Goal: Transaction & Acquisition: Purchase product/service

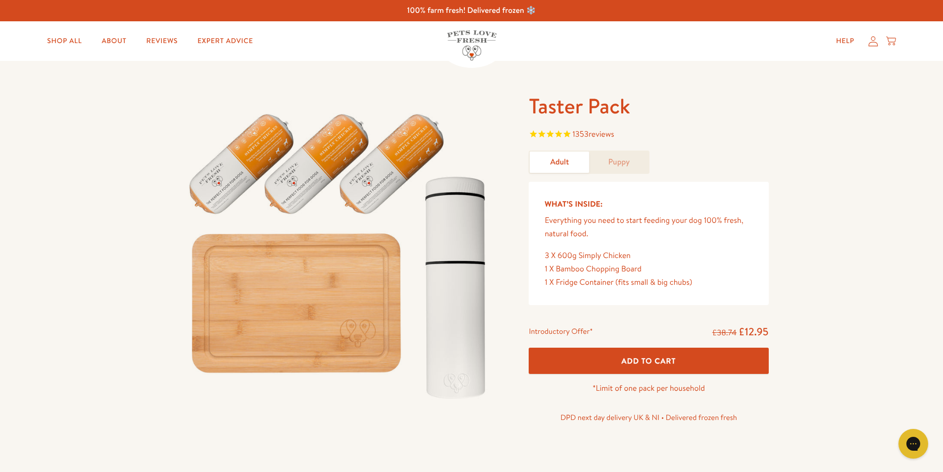
click at [870, 44] on icon at bounding box center [873, 41] width 10 height 10
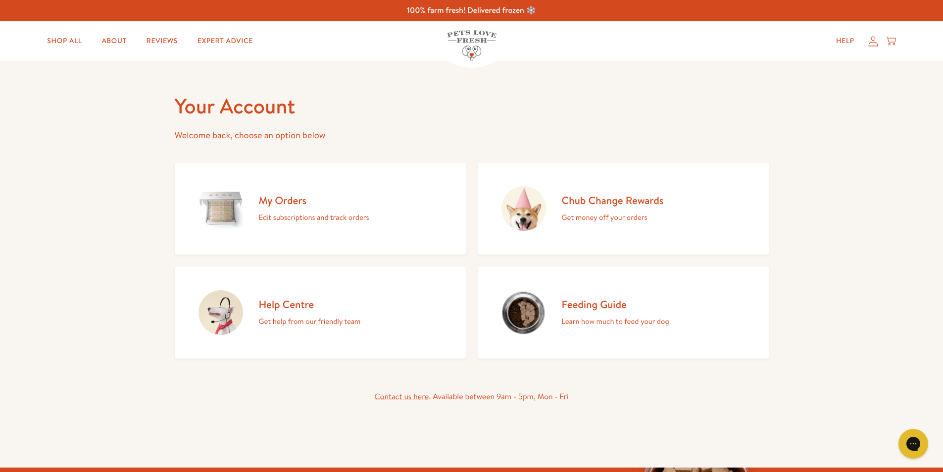
click at [278, 201] on h2 "My Orders" at bounding box center [314, 199] width 110 height 13
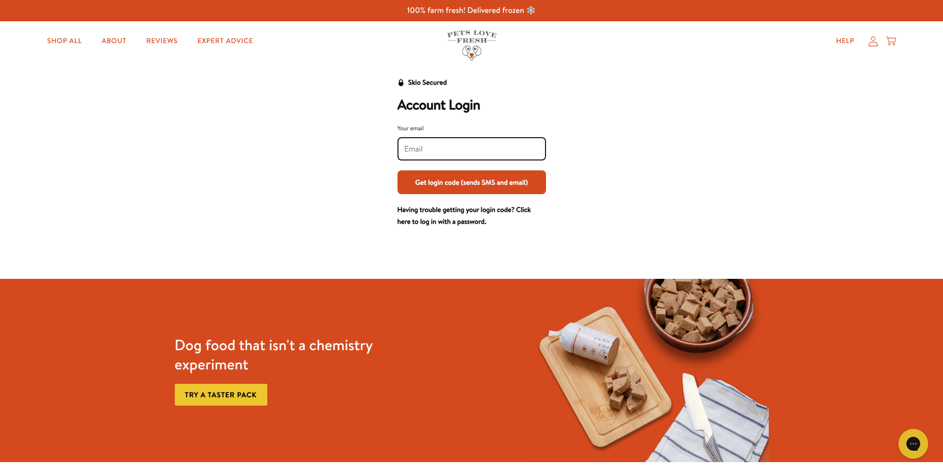
click at [470, 147] on input "Your email" at bounding box center [471, 149] width 135 height 11
type input "jodychristie@hotmail.com"
click at [480, 181] on button "Get login code (sends SMS and email)" at bounding box center [471, 182] width 148 height 24
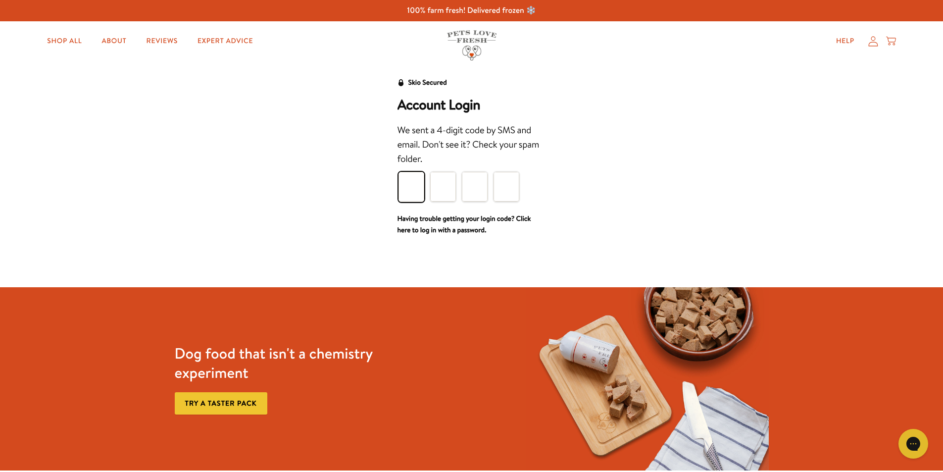
type input "0"
type input "3"
type input "0"
type input "4"
click at [416, 183] on input "0" at bounding box center [411, 187] width 26 height 30
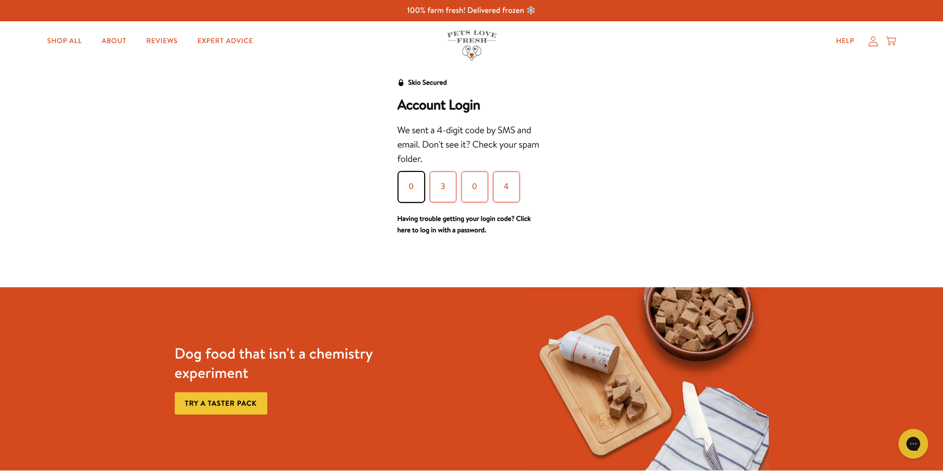
click at [526, 189] on div "0 3 0 4" at bounding box center [473, 187] width 152 height 32
click at [516, 185] on input "4" at bounding box center [506, 187] width 26 height 30
type input "8"
type input "6"
type input "5"
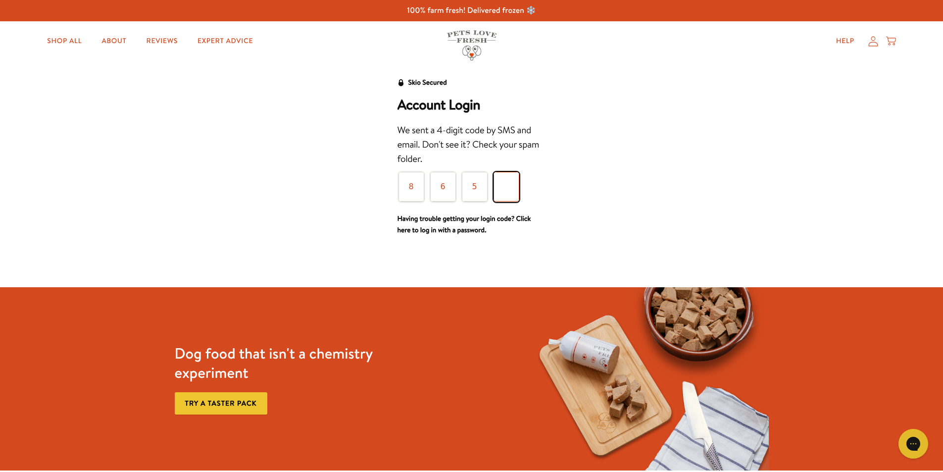
type input "6"
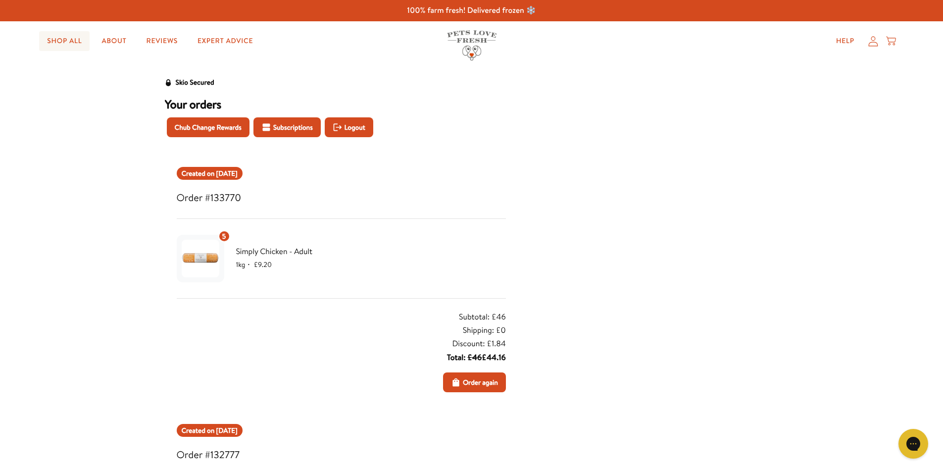
click at [66, 41] on link "Shop All" at bounding box center [64, 41] width 50 height 20
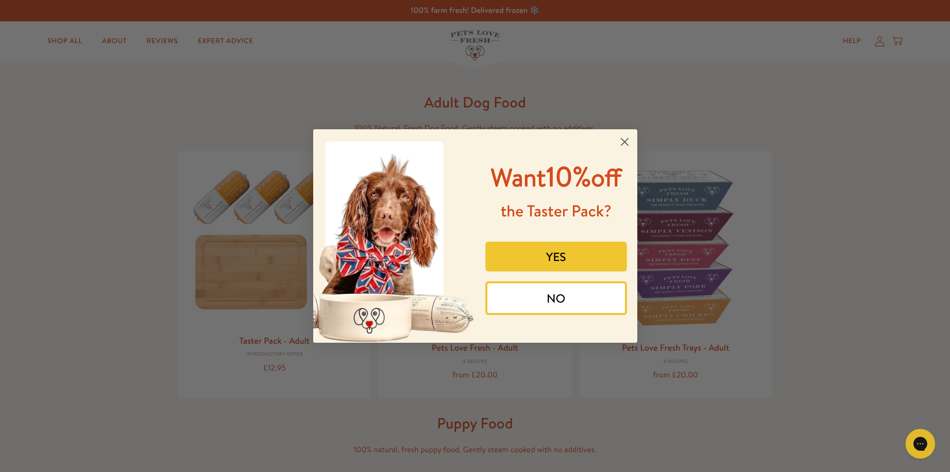
click at [623, 137] on circle "Close dialog" at bounding box center [624, 142] width 16 height 16
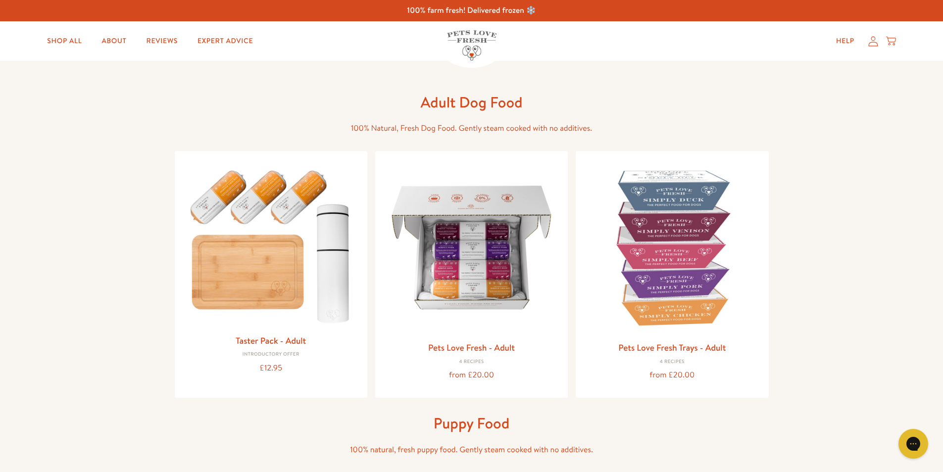
click at [871, 40] on icon at bounding box center [872, 41] width 9 height 10
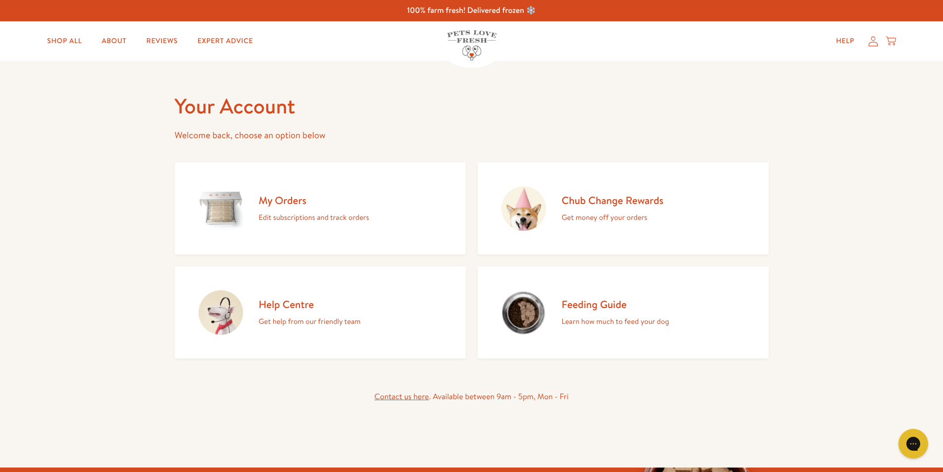
click at [272, 196] on h2 "My Orders" at bounding box center [314, 199] width 110 height 13
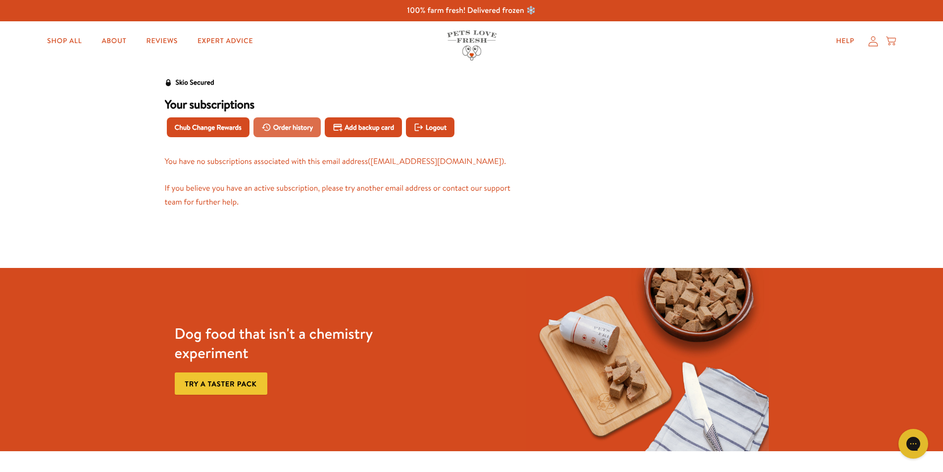
click at [299, 128] on span "Order history" at bounding box center [293, 127] width 40 height 11
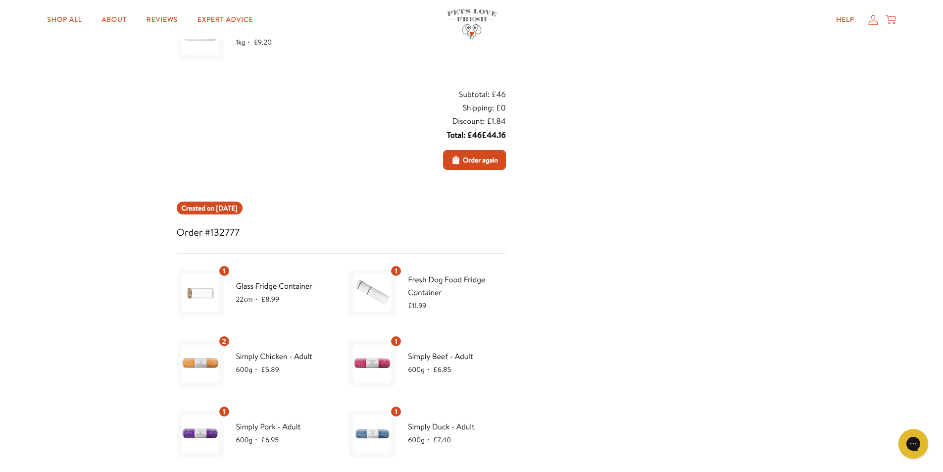
scroll to position [297, 0]
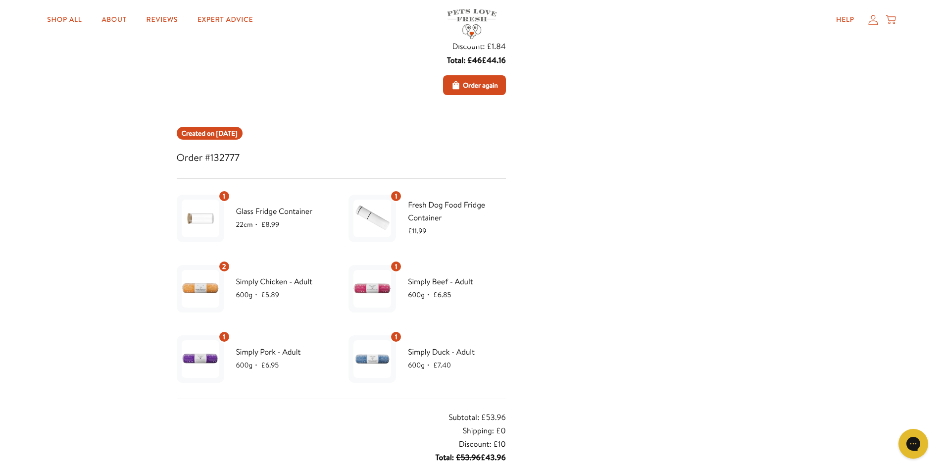
click at [241, 285] on span "Simply Chicken - Adult" at bounding box center [285, 281] width 98 height 13
click at [195, 289] on img at bounding box center [201, 289] width 38 height 38
click at [270, 282] on span "Simply Chicken - Adult" at bounding box center [285, 281] width 98 height 13
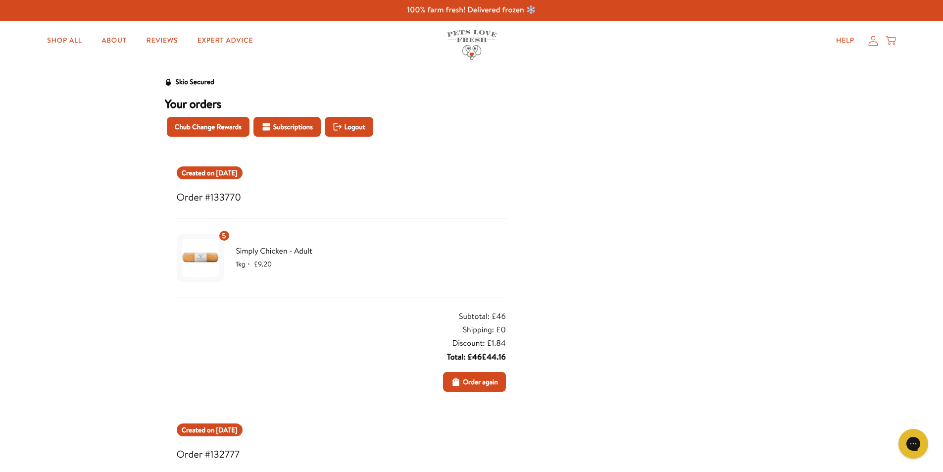
scroll to position [0, 0]
click at [115, 36] on link "About" at bounding box center [114, 41] width 41 height 20
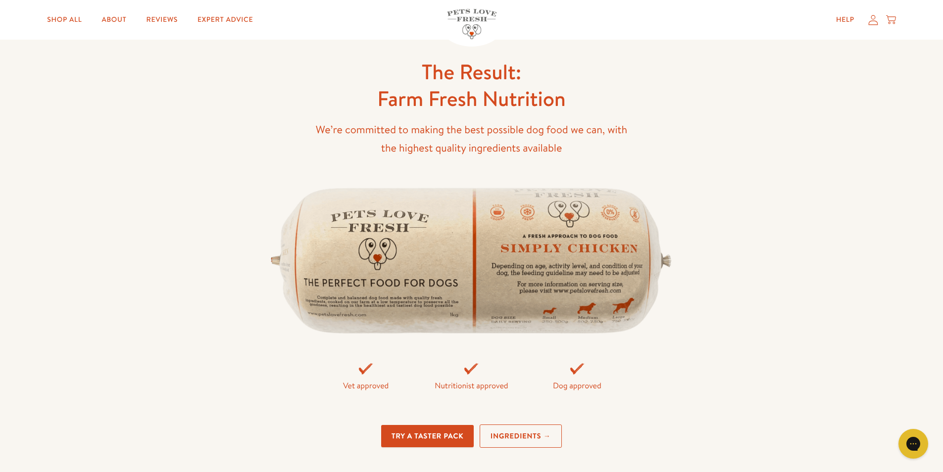
scroll to position [2227, 0]
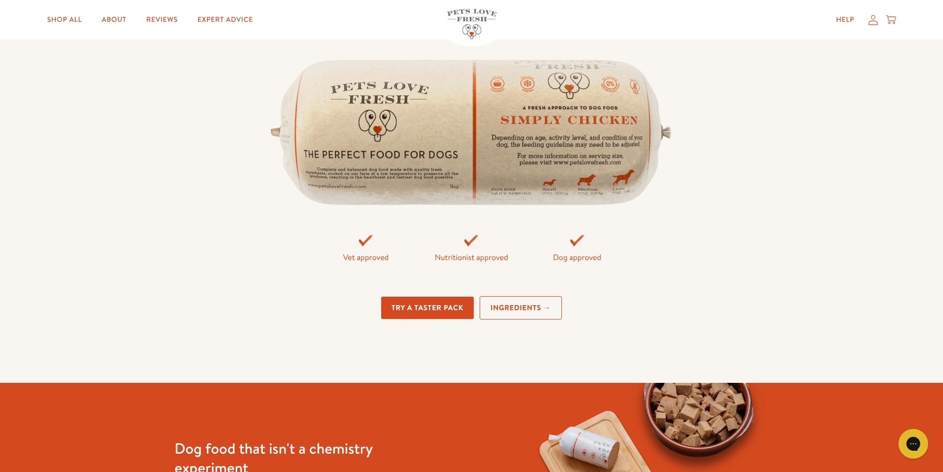
click at [533, 300] on link "Ingredients →" at bounding box center [520, 307] width 82 height 23
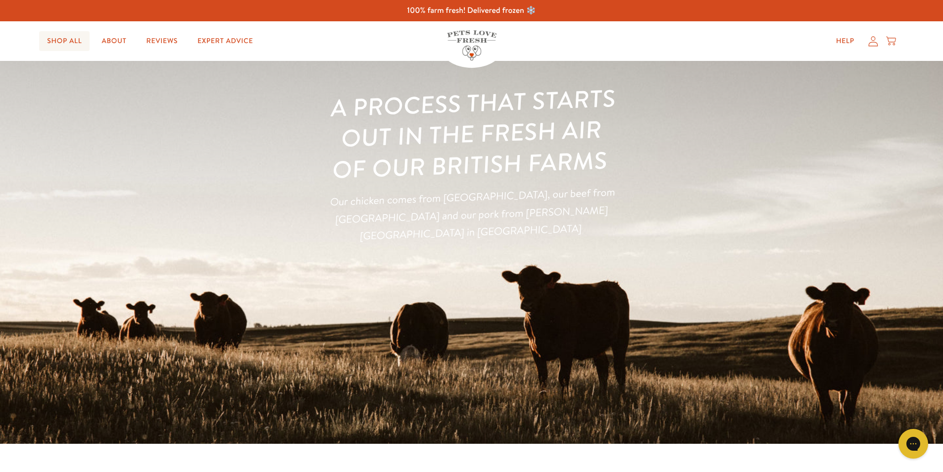
click at [63, 36] on link "Shop All" at bounding box center [64, 41] width 50 height 20
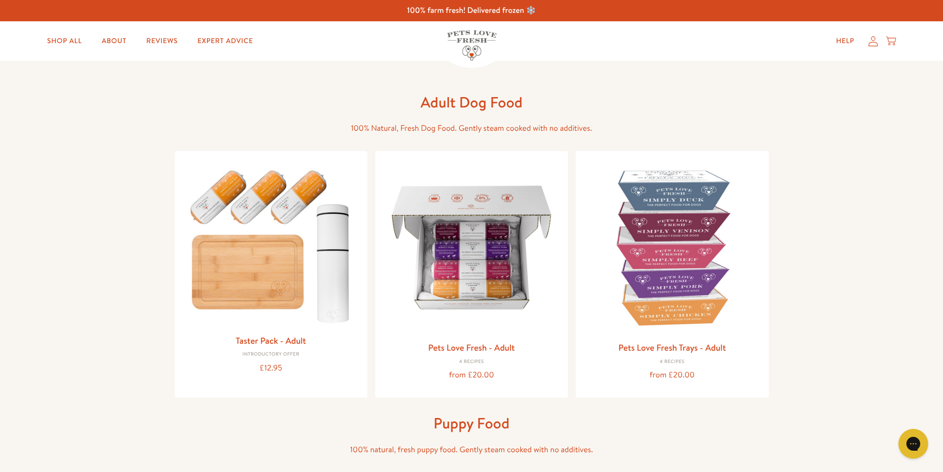
click at [873, 42] on icon at bounding box center [873, 41] width 10 height 10
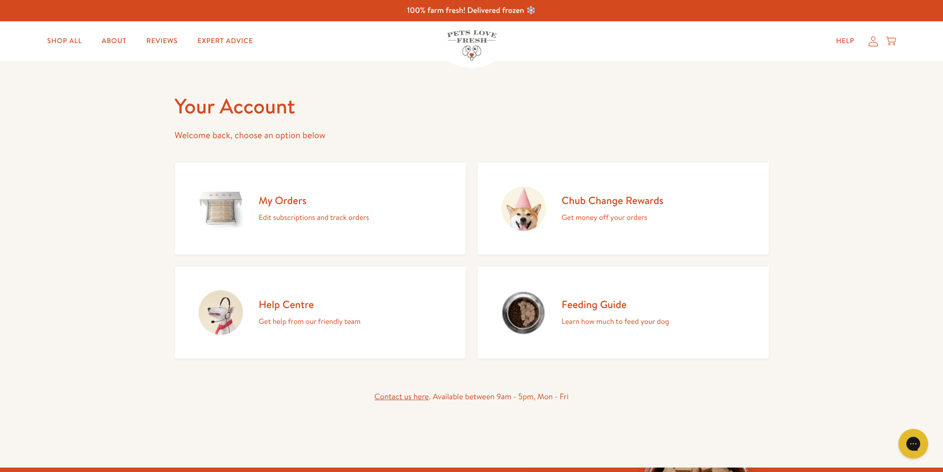
click at [607, 302] on h2 "Feeding Guide" at bounding box center [615, 303] width 107 height 13
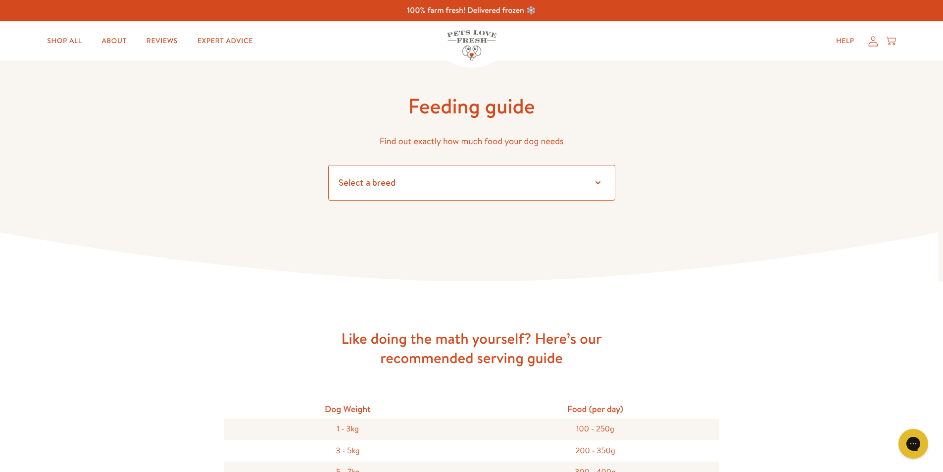
click at [600, 183] on select "Select a breed Affenpinscher Afghan hound Airedale terrier Akita Alaskan Malamu…" at bounding box center [471, 183] width 287 height 36
select select "7"
click at [328, 165] on select "Select a breed Affenpinscher Afghan hound Airedale terrier Akita Alaskan Malamu…" at bounding box center [471, 183] width 287 height 36
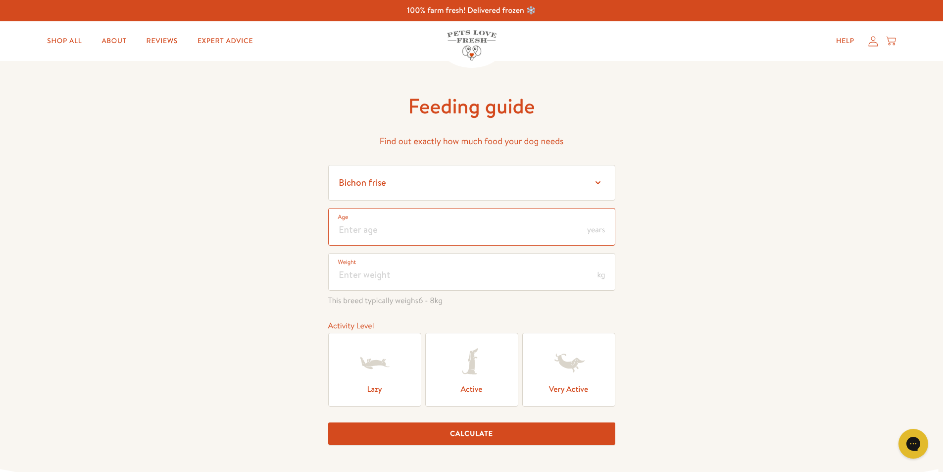
click at [368, 231] on input "number" at bounding box center [471, 227] width 287 height 38
type input "11"
click at [361, 266] on input "number" at bounding box center [471, 272] width 287 height 38
type input "9"
click at [365, 366] on icon at bounding box center [374, 363] width 29 height 12
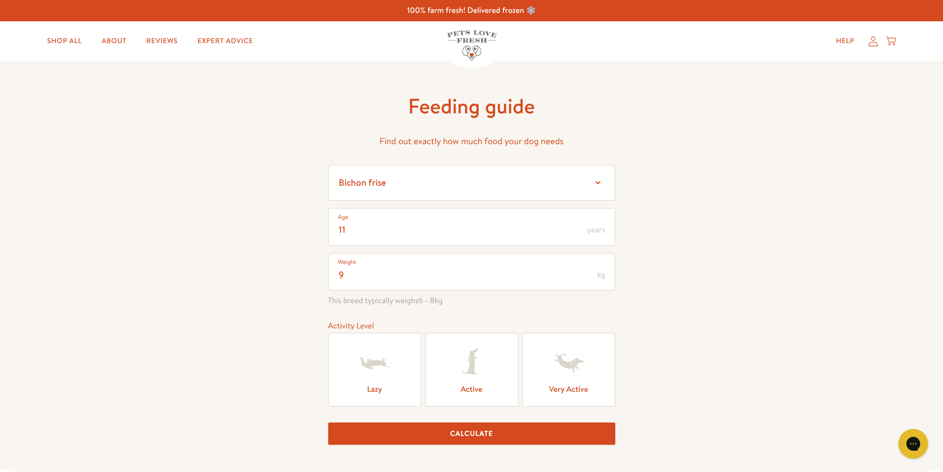
click at [0, 0] on input "Lazy" at bounding box center [0, 0] width 0 height 0
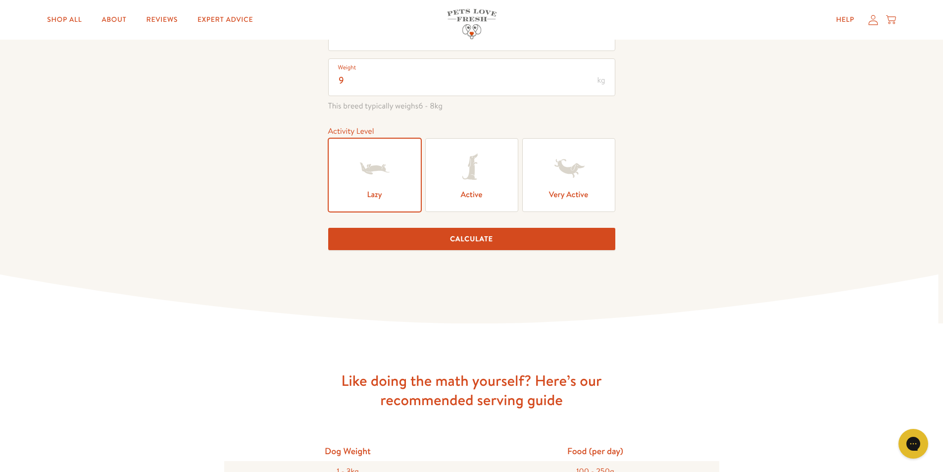
scroll to position [198, 0]
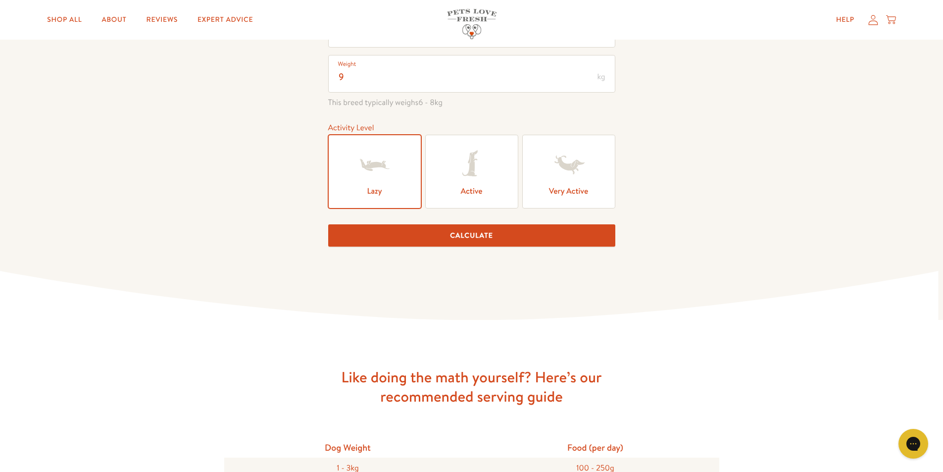
click at [462, 234] on button "Calculate" at bounding box center [471, 235] width 287 height 22
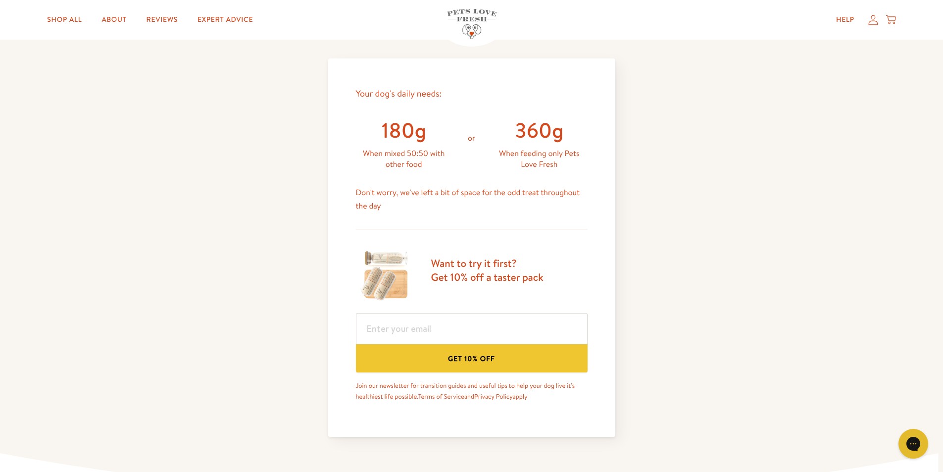
scroll to position [410, 0]
click at [471, 354] on button "Get 10% off" at bounding box center [472, 357] width 232 height 28
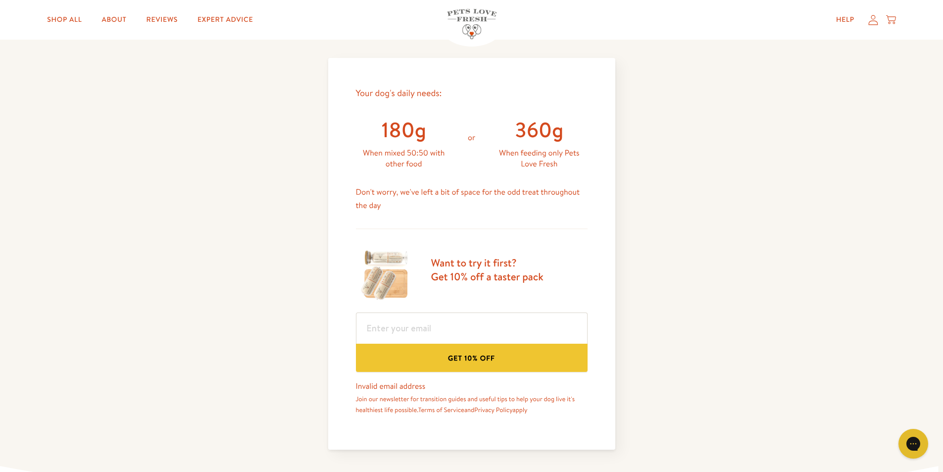
click at [389, 272] on img at bounding box center [385, 274] width 59 height 59
click at [494, 264] on h3 "Want to try it first? Get 10% off a taster pack" at bounding box center [487, 269] width 112 height 27
click at [69, 19] on link "Shop All" at bounding box center [64, 20] width 50 height 20
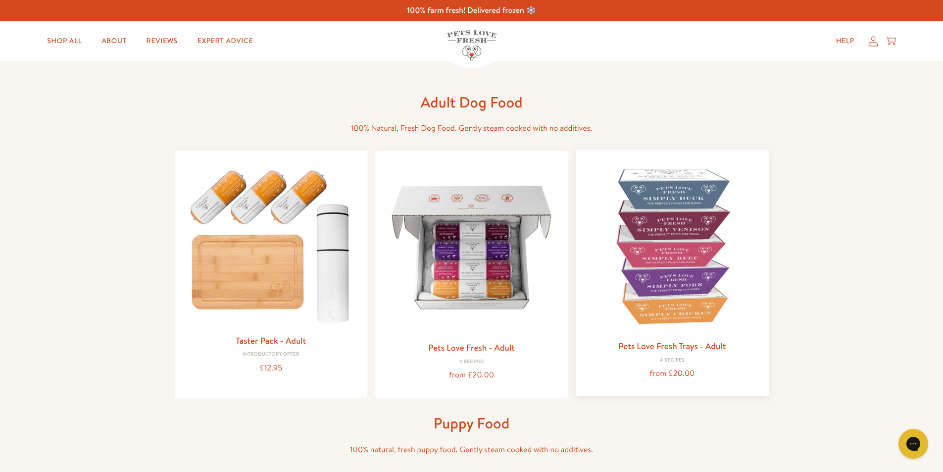
click at [702, 273] on img at bounding box center [671, 245] width 177 height 177
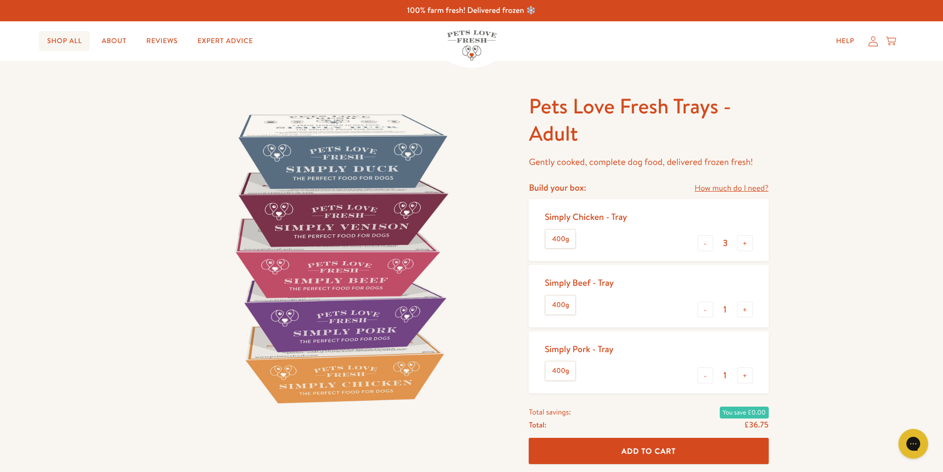
click at [69, 45] on link "Shop All" at bounding box center [64, 41] width 50 height 20
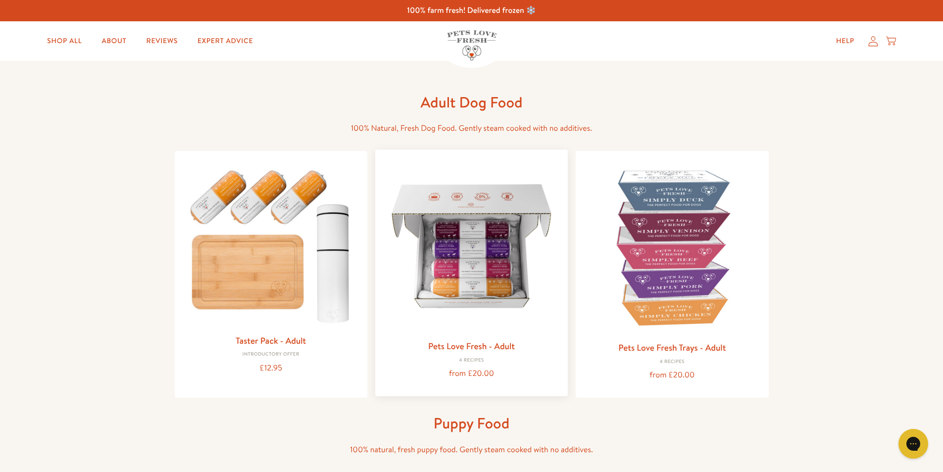
click at [493, 277] on img at bounding box center [471, 245] width 177 height 177
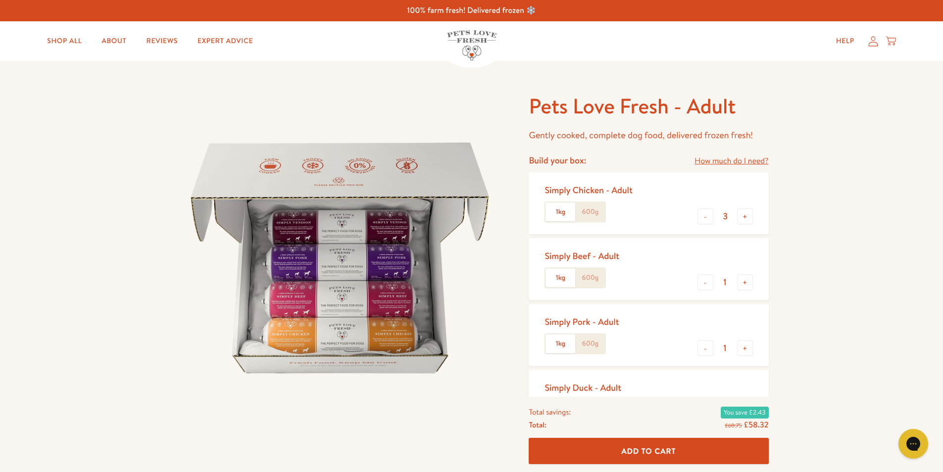
click at [592, 215] on label "600g" at bounding box center [590, 211] width 30 height 19
click at [0, 0] on input "600g" at bounding box center [0, 0] width 0 height 0
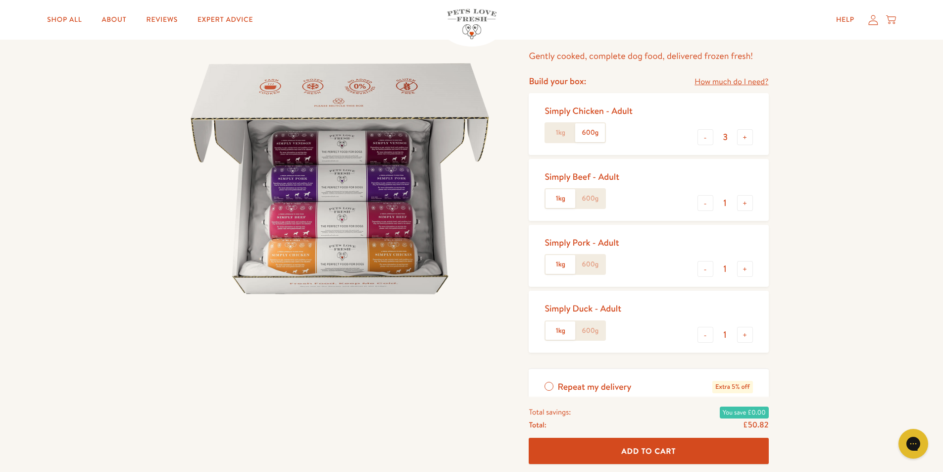
scroll to position [198, 0]
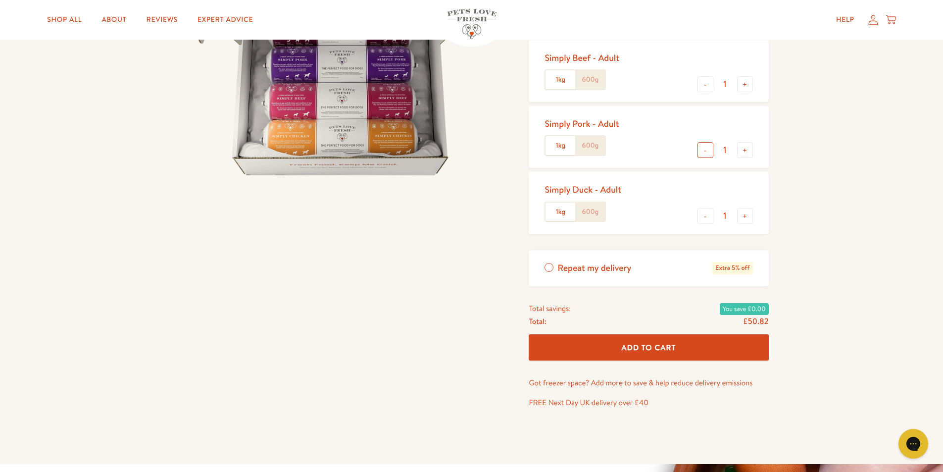
click at [706, 149] on button "-" at bounding box center [705, 150] width 16 height 16
type input "0"
click at [705, 216] on button "-" at bounding box center [705, 216] width 16 height 16
type input "0"
click at [705, 86] on button "-" at bounding box center [705, 84] width 16 height 16
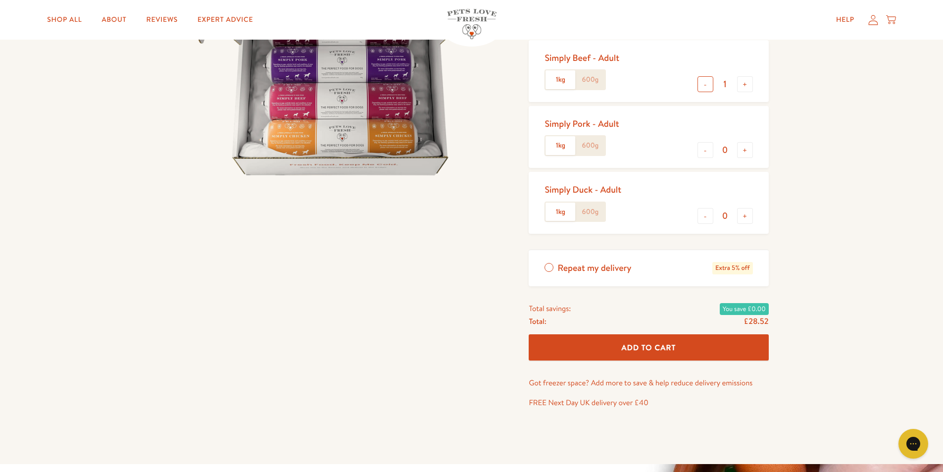
type input "0"
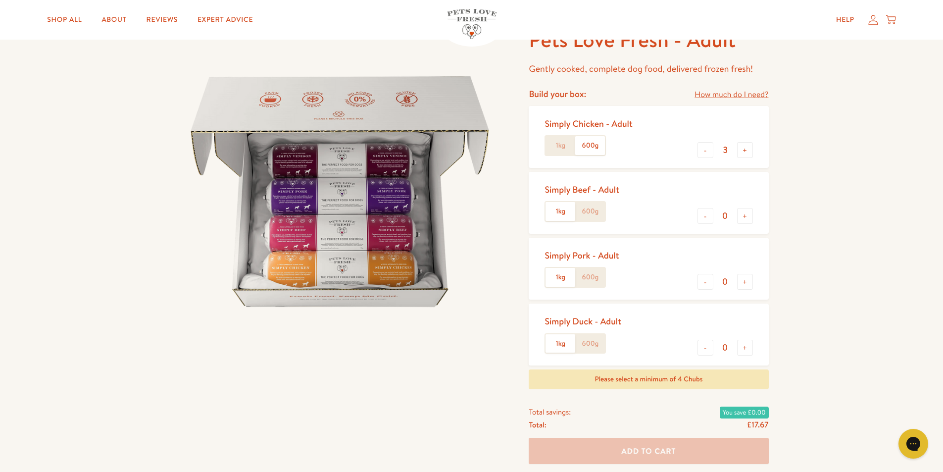
scroll to position [49, 0]
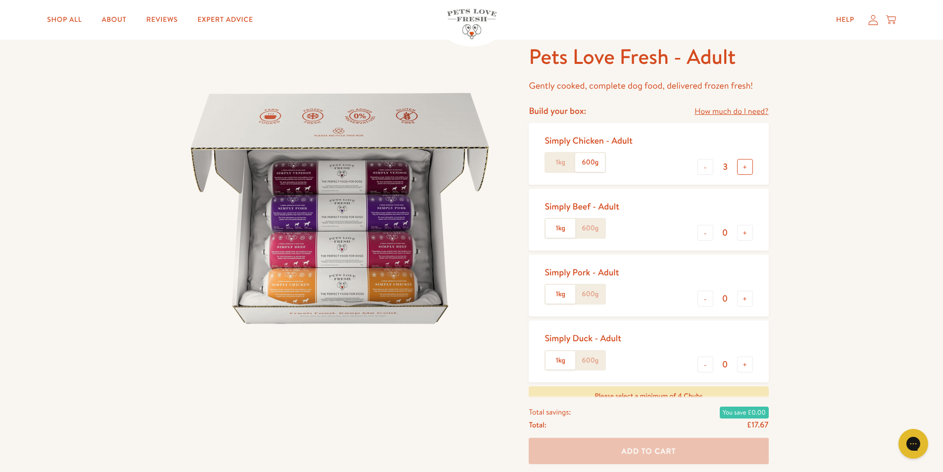
click at [746, 163] on button "+" at bounding box center [745, 167] width 16 height 16
type input "4"
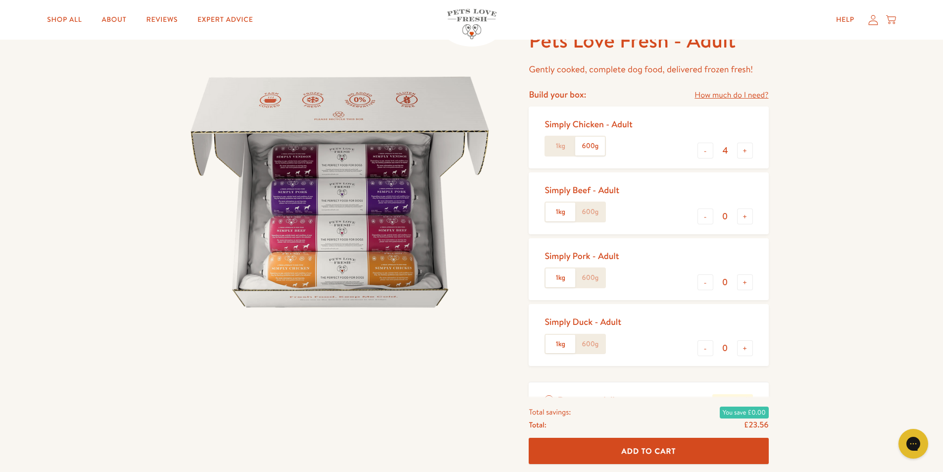
scroll to position [0, 0]
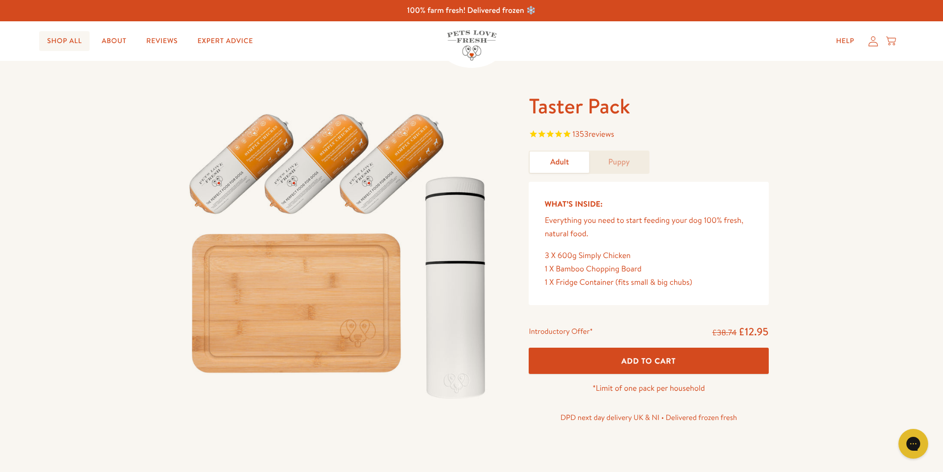
click at [74, 39] on link "Shop All" at bounding box center [64, 41] width 50 height 20
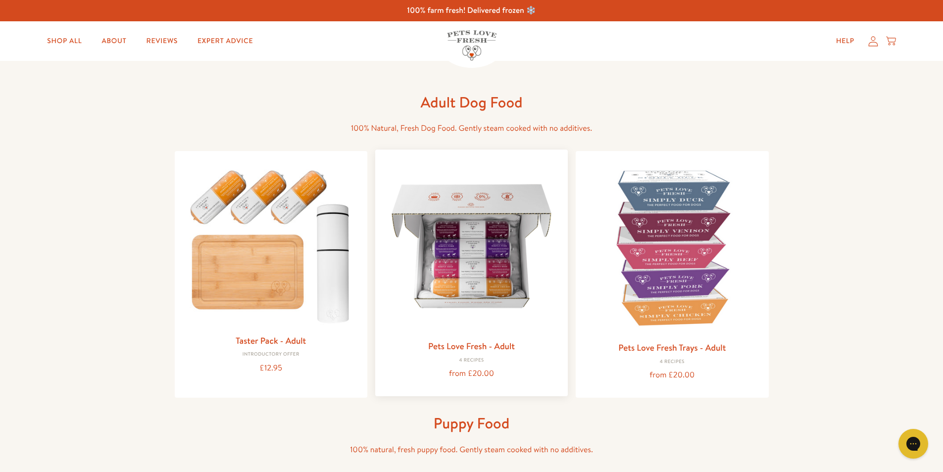
click at [504, 255] on img at bounding box center [471, 245] width 177 height 177
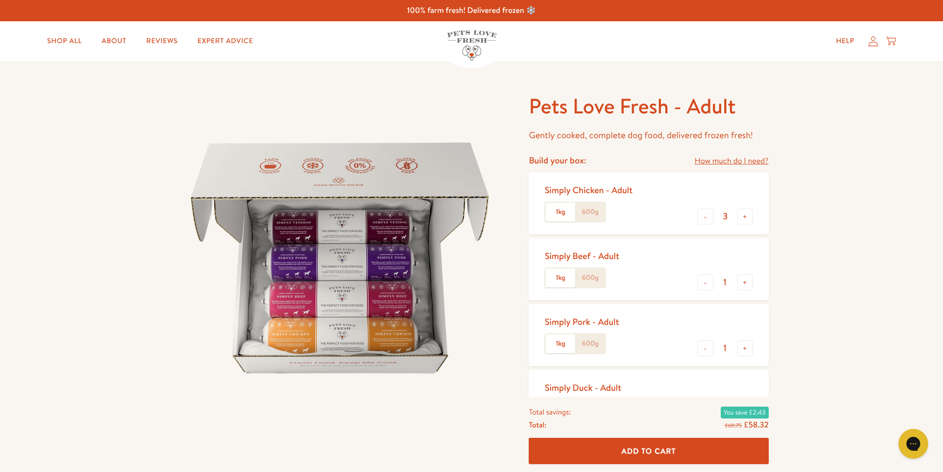
click at [592, 212] on label "600g" at bounding box center [590, 211] width 30 height 19
click at [0, 0] on input "600g" at bounding box center [0, 0] width 0 height 0
click at [745, 215] on button "+" at bounding box center [745, 216] width 16 height 16
type input "5"
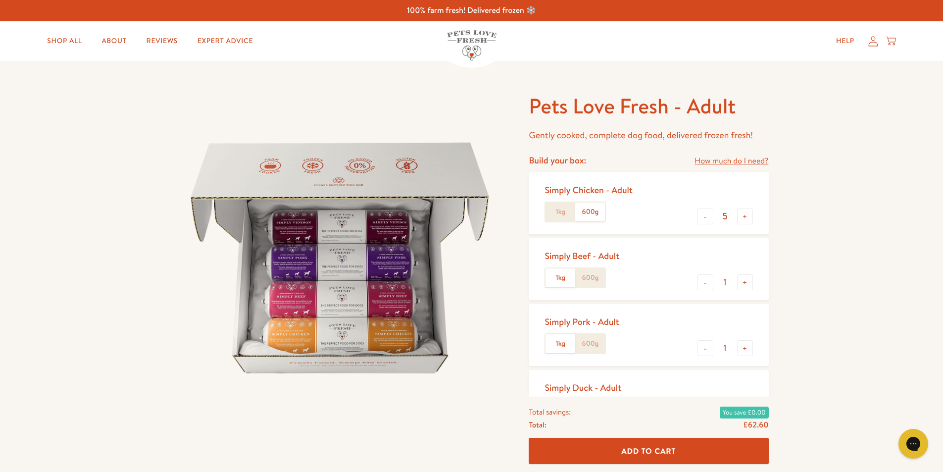
scroll to position [148, 0]
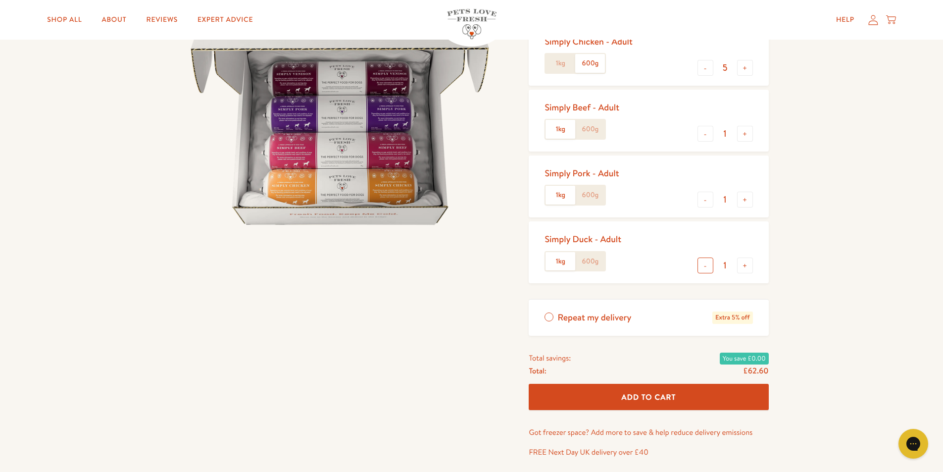
click at [705, 267] on button "-" at bounding box center [705, 265] width 16 height 16
type input "0"
click at [709, 198] on button "-" at bounding box center [705, 200] width 16 height 16
type input "0"
click at [707, 136] on button "-" at bounding box center [705, 134] width 16 height 16
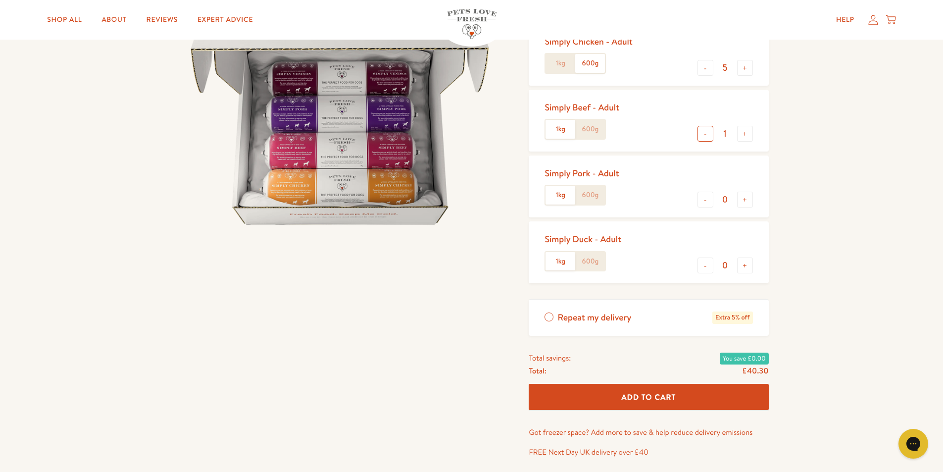
type input "0"
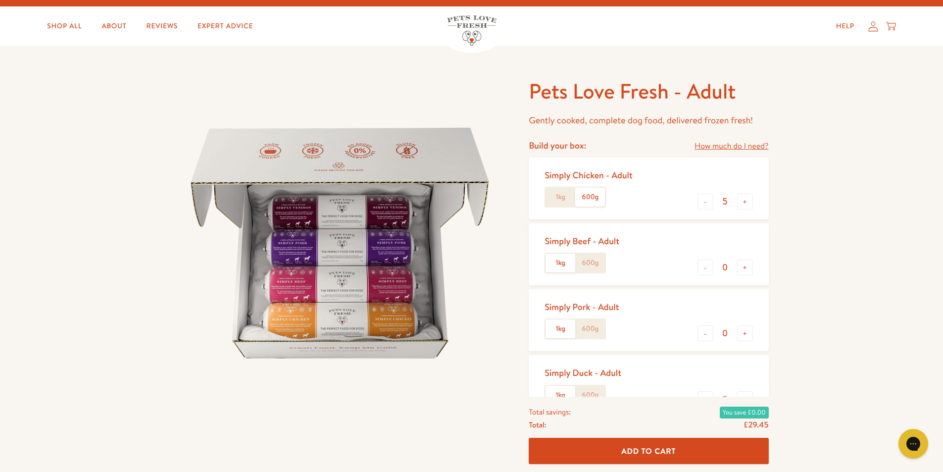
scroll to position [0, 0]
